Goal: Check status: Check status

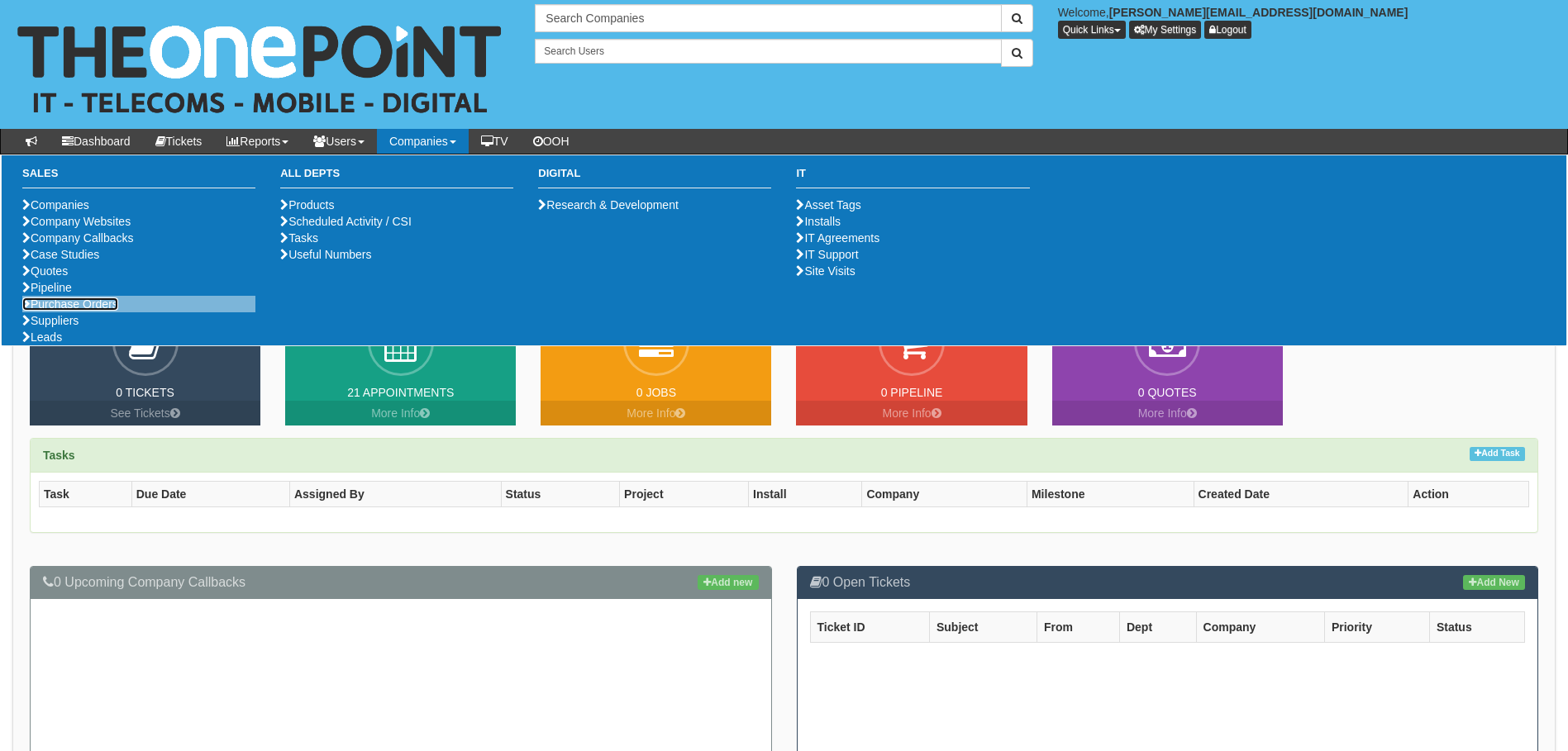
click at [81, 311] on link "Purchase Orders" at bounding box center [70, 303] width 96 height 13
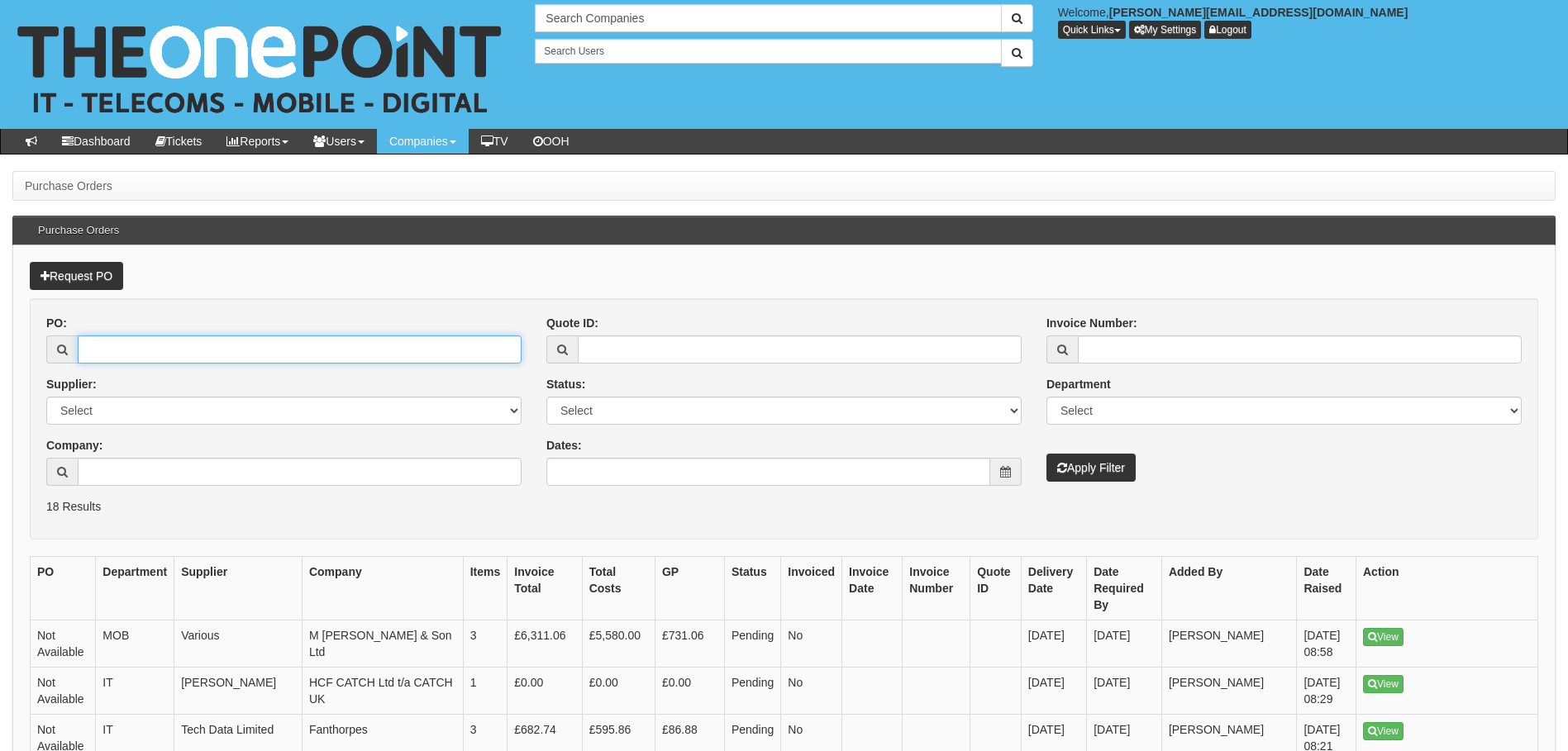
click at [242, 351] on input "PO:" at bounding box center [299, 350] width 444 height 28
paste input "19279"
type input "19279"
click at [1047, 454] on button "Apply Filter" at bounding box center [1091, 468] width 89 height 28
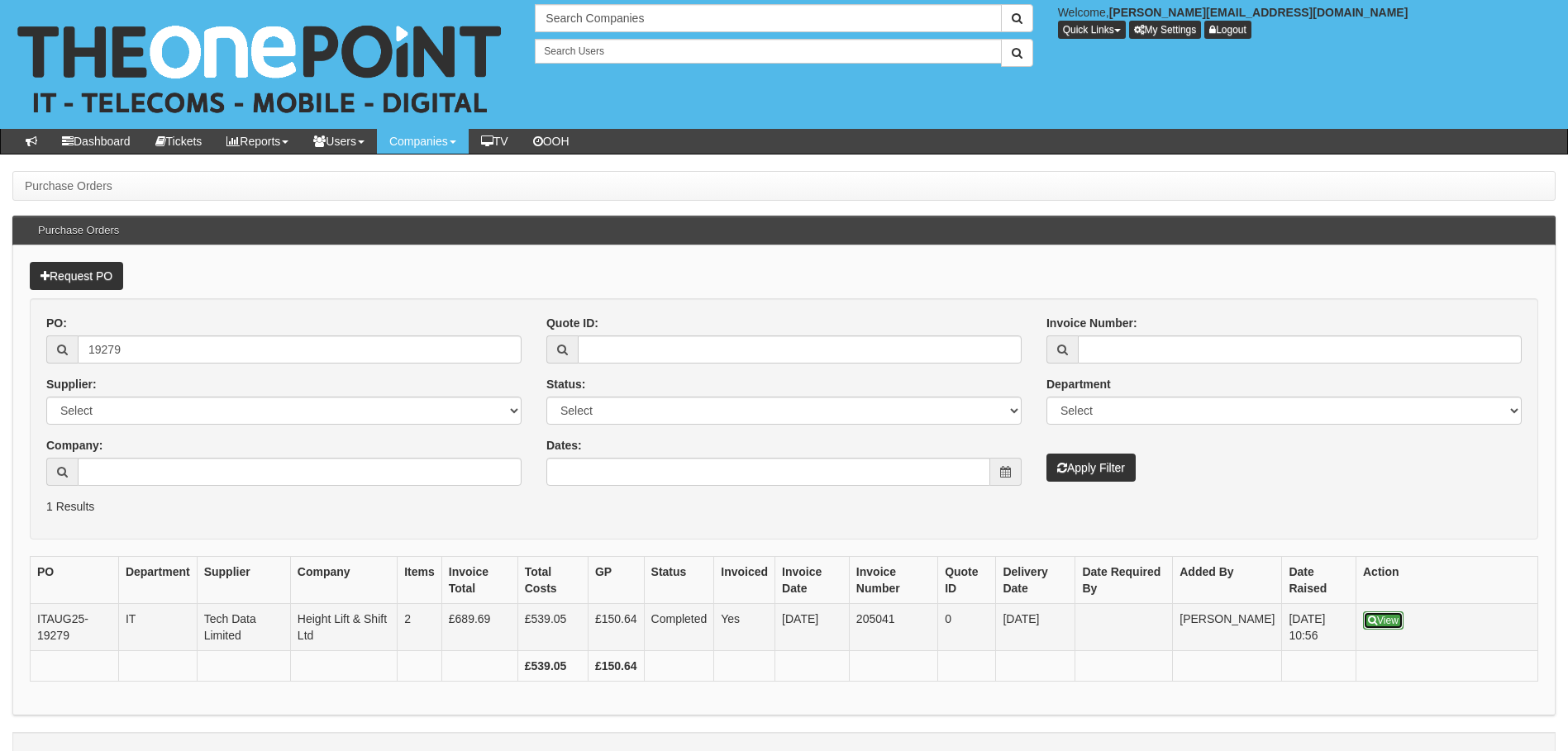
click at [1378, 617] on link "View" at bounding box center [1384, 620] width 41 height 18
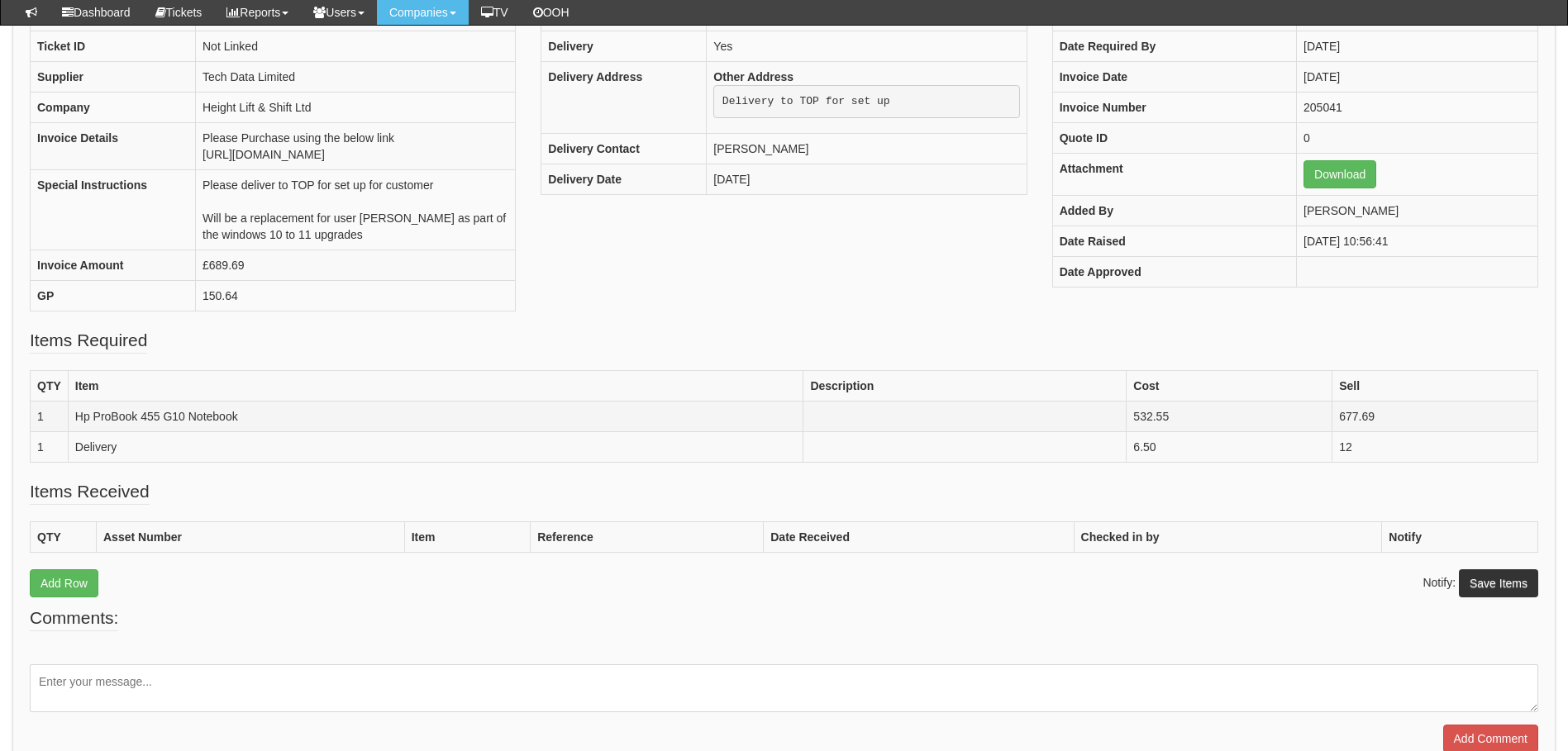
scroll to position [221, 0]
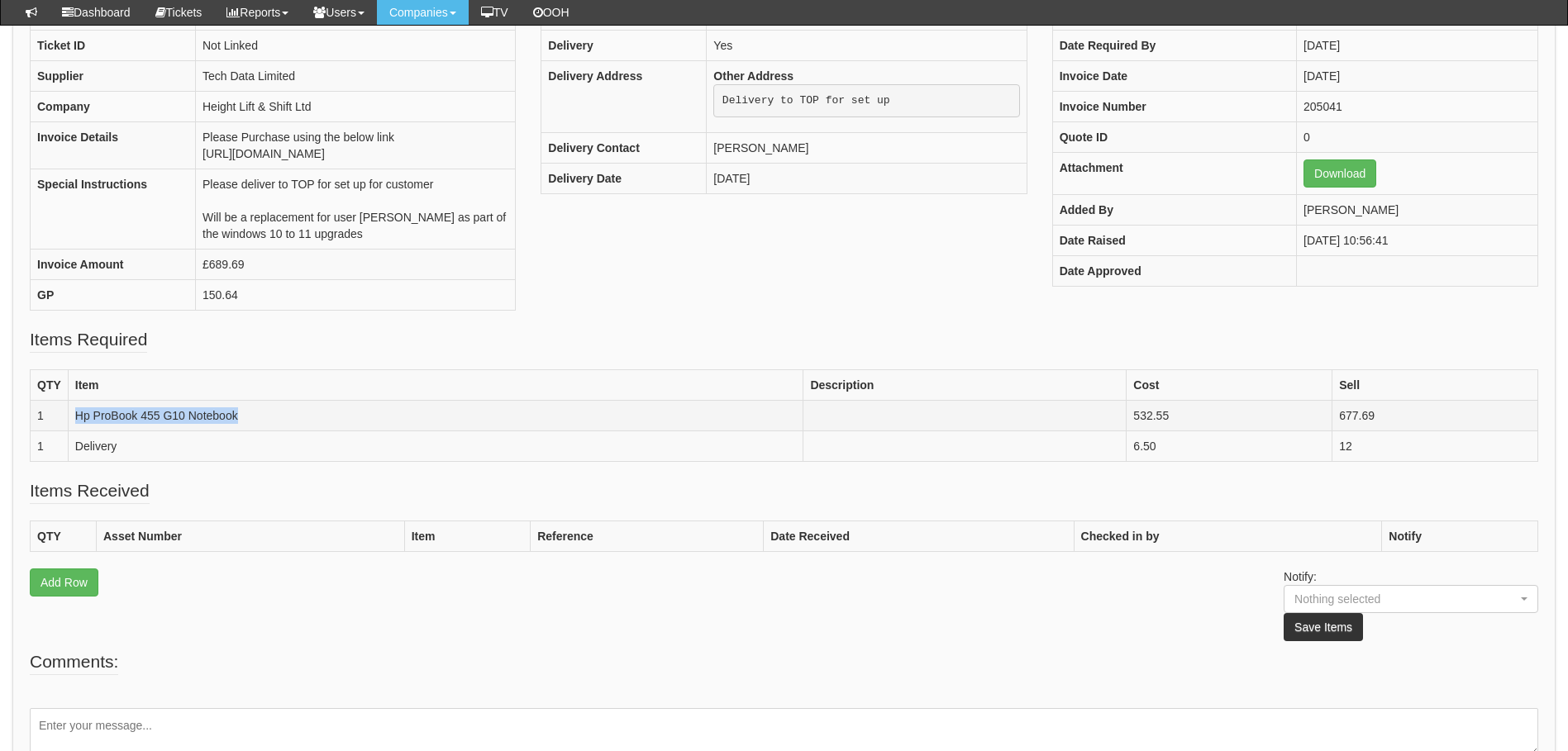
drag, startPoint x: 55, startPoint y: 427, endPoint x: 237, endPoint y: 424, distance: 182.0
click at [237, 424] on tr "1 Hp ProBook 455 G10 Notebook 532.55 677.69" at bounding box center [784, 416] width 1507 height 30
click at [237, 424] on td "Hp ProBook 455 G10 Notebook" at bounding box center [435, 416] width 736 height 30
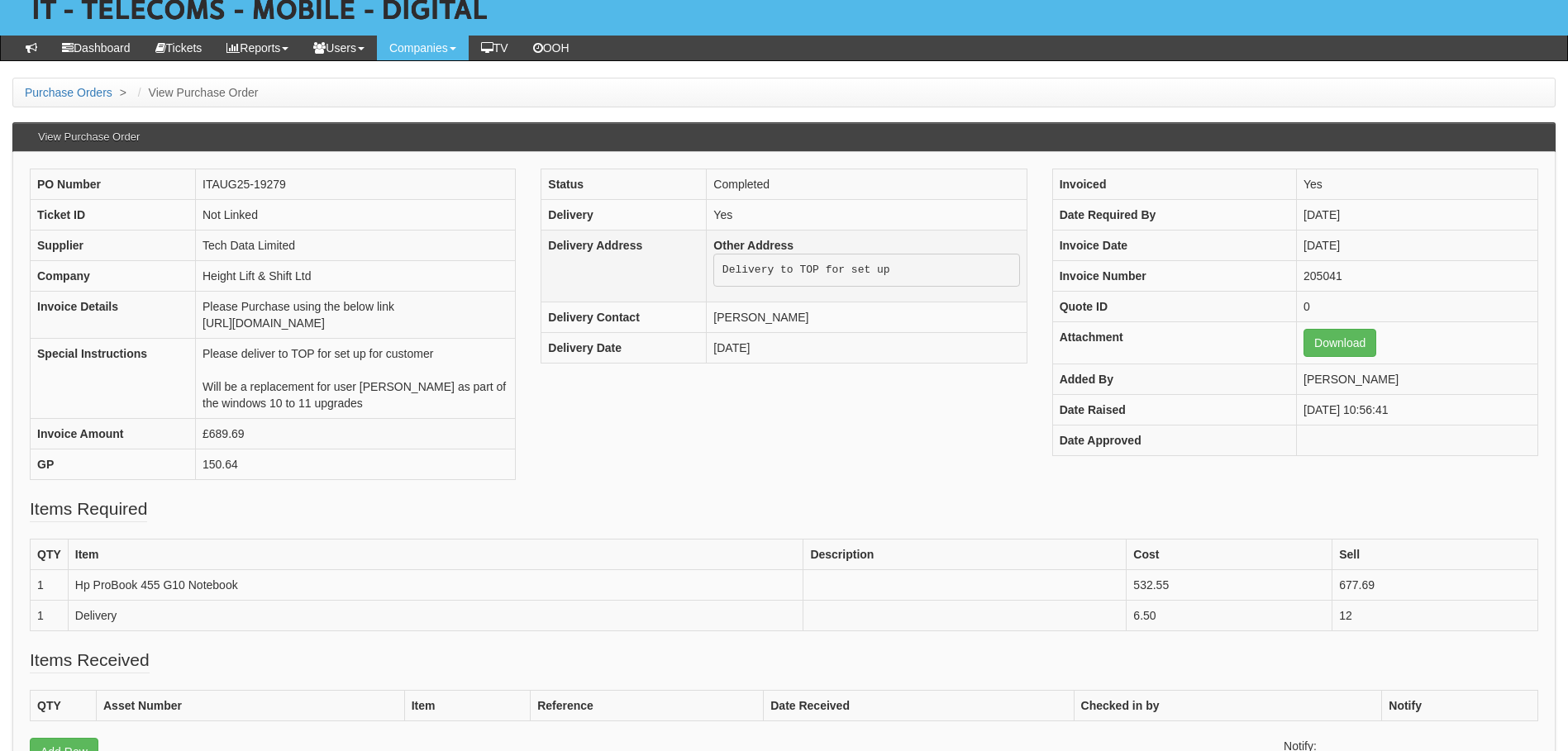
scroll to position [110, 0]
